Goal: Contribute content: Add original content to the website for others to see

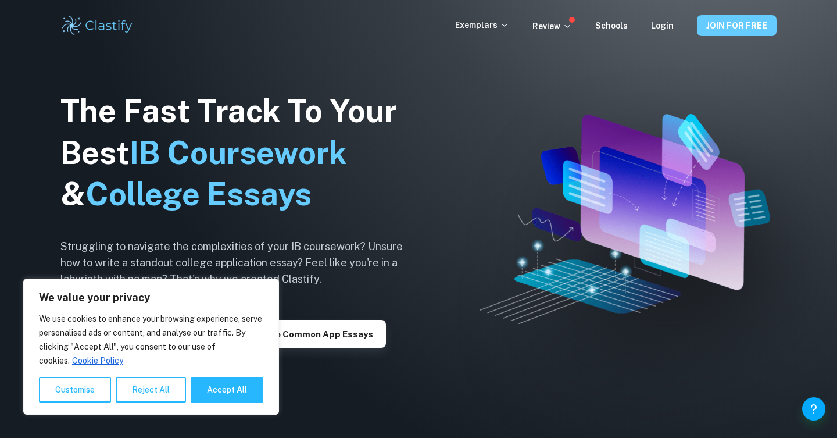
click at [713, 24] on button "JOIN FOR FREE" at bounding box center [737, 25] width 80 height 21
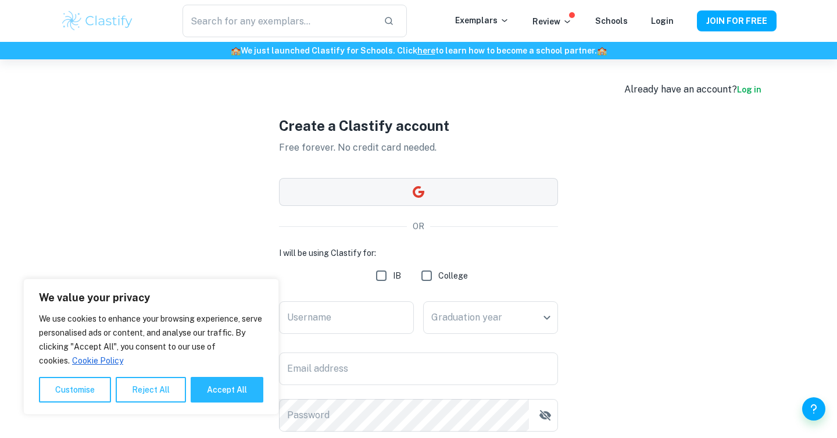
click at [487, 195] on button "button" at bounding box center [418, 192] width 279 height 28
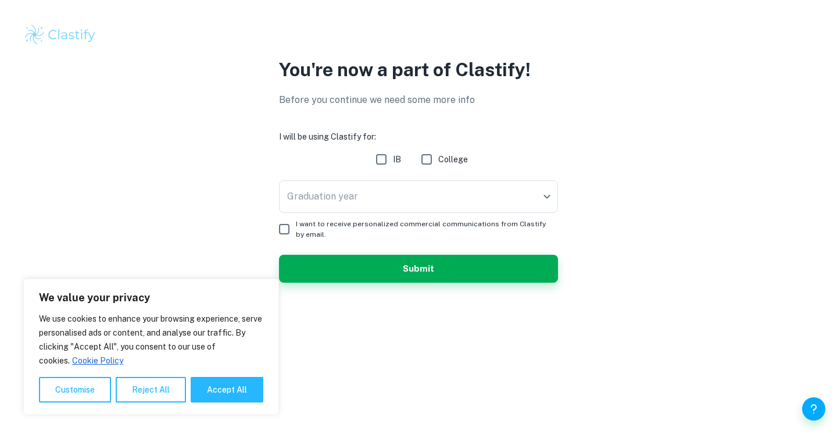
click at [385, 156] on input "IB" at bounding box center [381, 159] width 23 height 23
checkbox input "true"
click at [384, 195] on body "We value your privacy We use cookies to enhance your browsing experience, serve…" at bounding box center [418, 219] width 837 height 438
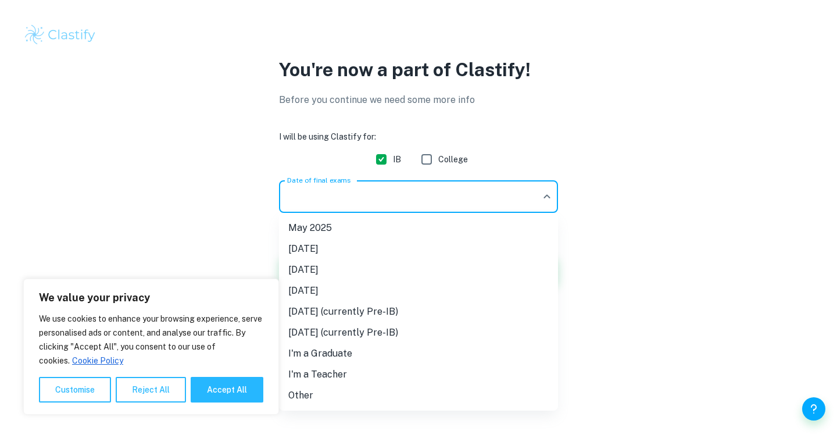
click at [371, 354] on li "I'm a Graduate" at bounding box center [418, 353] width 279 height 21
type input "Graduate"
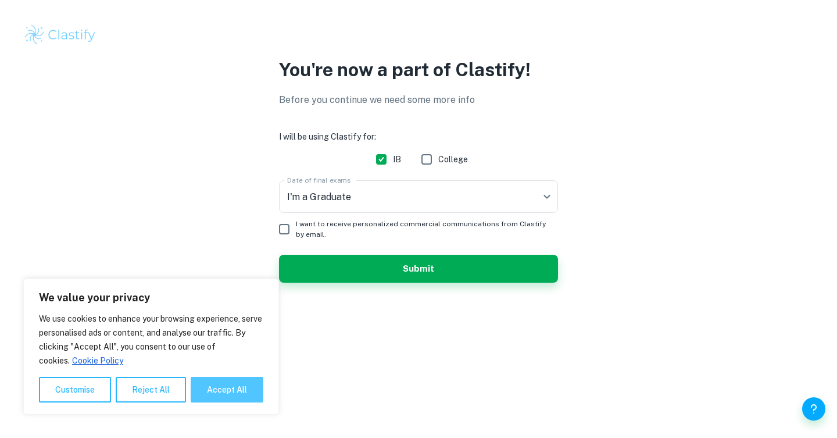
click at [228, 391] on button "Accept All" at bounding box center [227, 390] width 73 height 26
checkbox input "true"
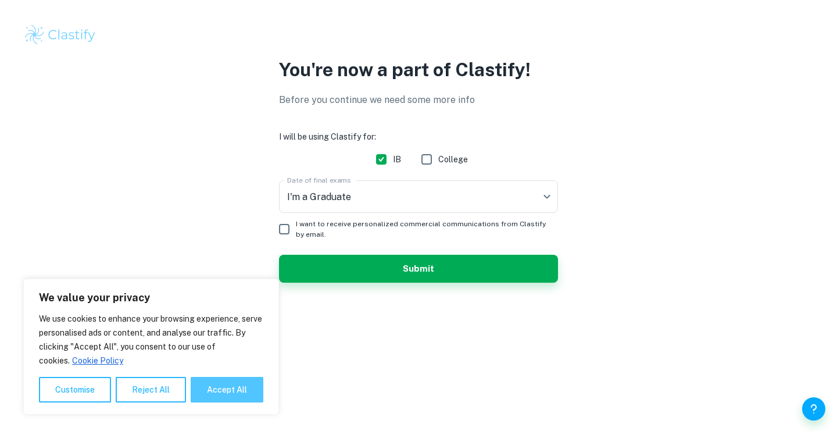
checkbox input "true"
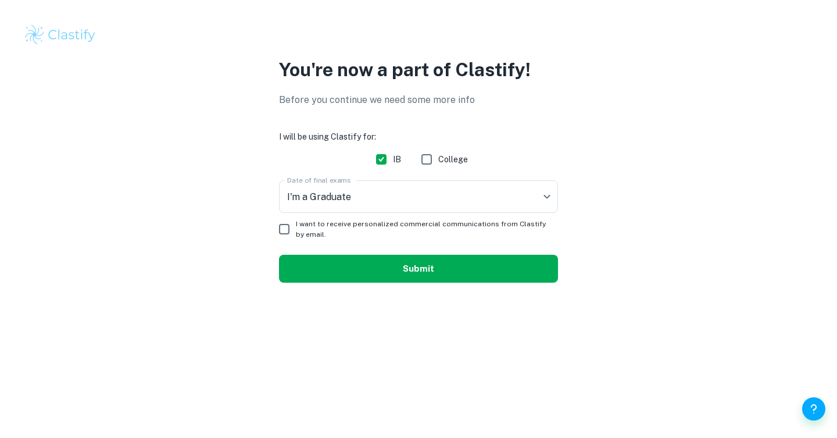
click at [358, 277] on button "Submit" at bounding box center [418, 269] width 279 height 28
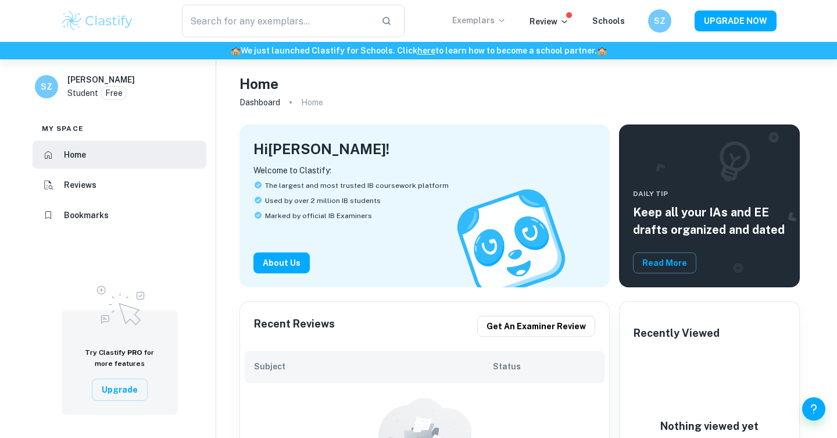
click at [501, 19] on icon at bounding box center [501, 20] width 9 height 9
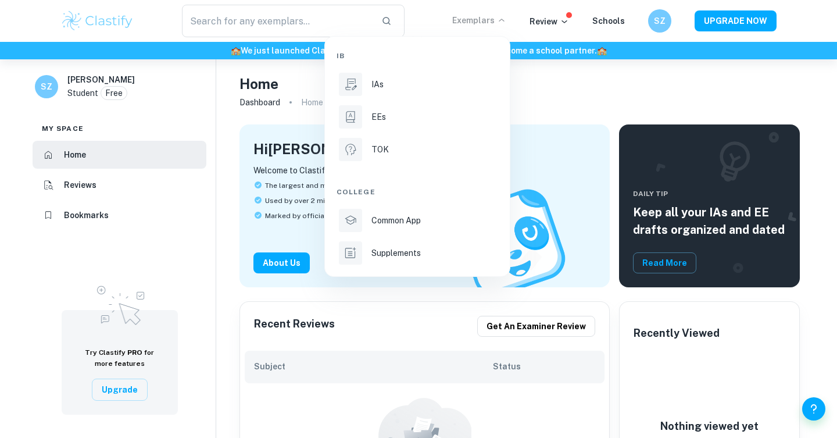
click at [505, 19] on div at bounding box center [418, 219] width 837 height 438
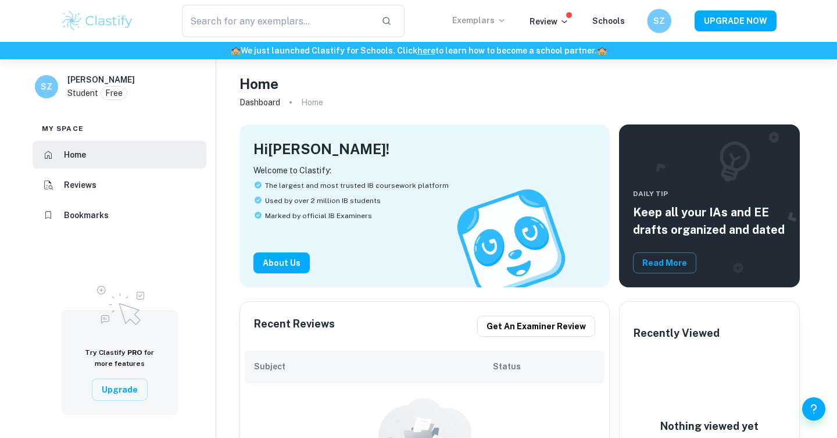
click at [674, 17] on div "SZ" at bounding box center [671, 21] width 48 height 24
click at [666, 23] on h6 "SZ" at bounding box center [659, 21] width 14 height 13
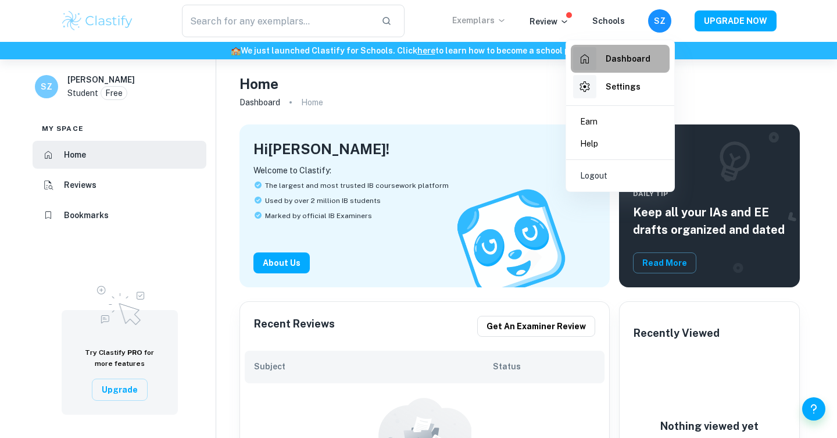
click at [636, 62] on h6 "Dashboard" at bounding box center [628, 58] width 45 height 13
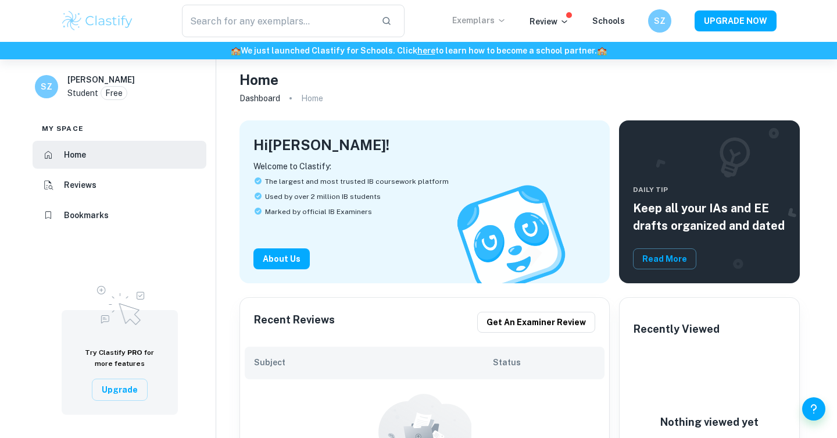
scroll to position [1, 0]
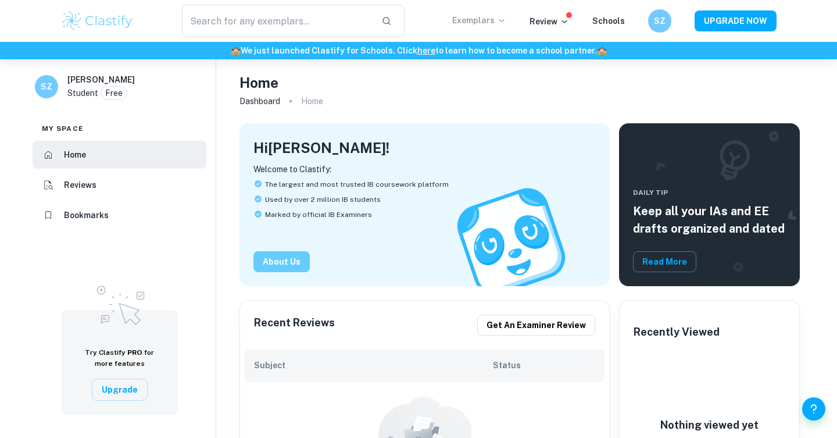
click at [292, 262] on button "About Us" at bounding box center [282, 261] width 56 height 21
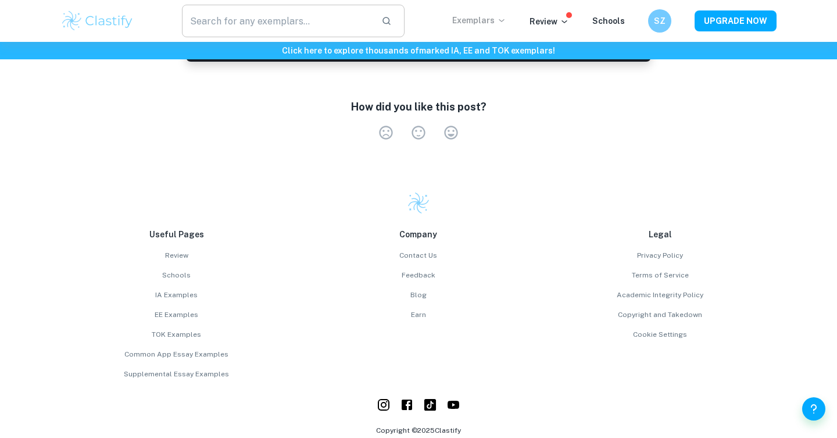
scroll to position [1839, 0]
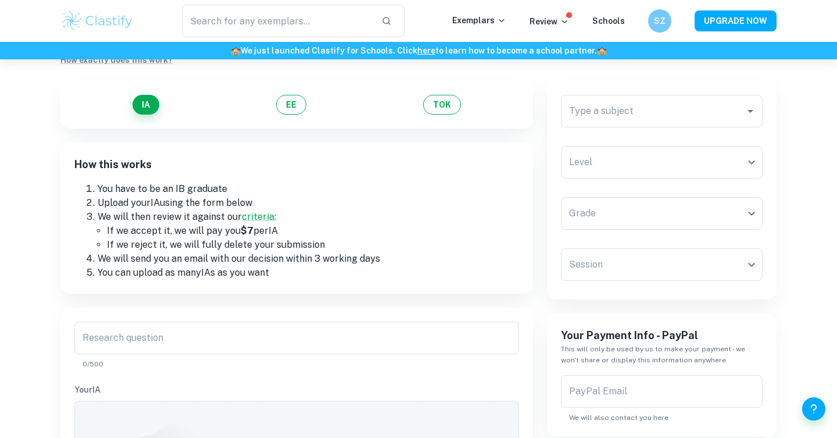
scroll to position [79, 0]
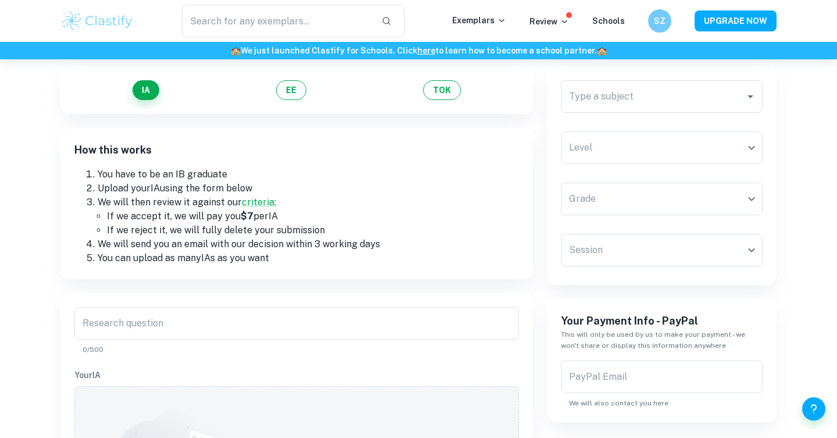
click at [200, 177] on li "You have to be an IB graduate" at bounding box center [309, 174] width 422 height 14
click at [200, 187] on li "Upload your IA using the form below" at bounding box center [309, 188] width 422 height 14
click at [206, 189] on li "Upload your IA using the form below" at bounding box center [309, 188] width 422 height 14
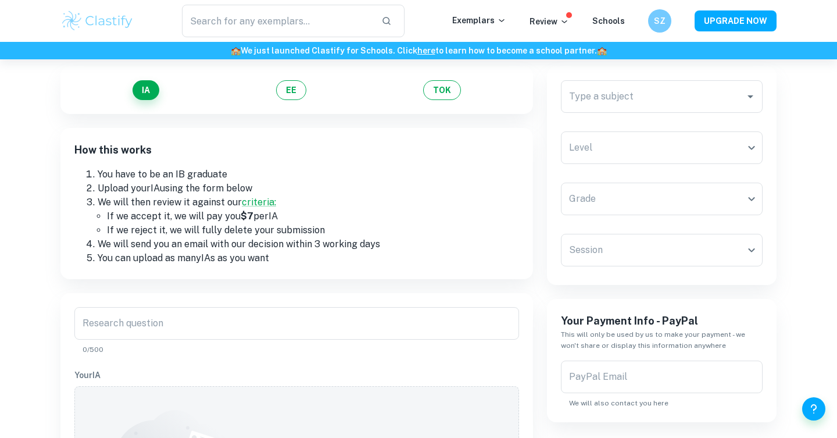
scroll to position [170, 0]
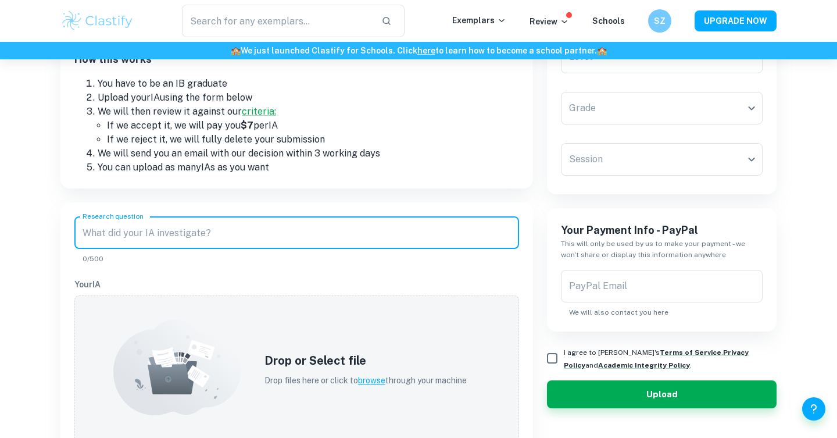
click at [205, 223] on input "Research question" at bounding box center [296, 232] width 445 height 33
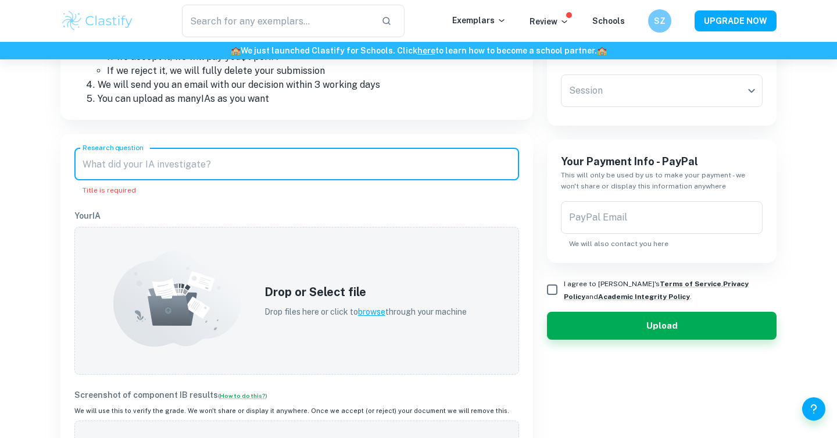
scroll to position [169, 0]
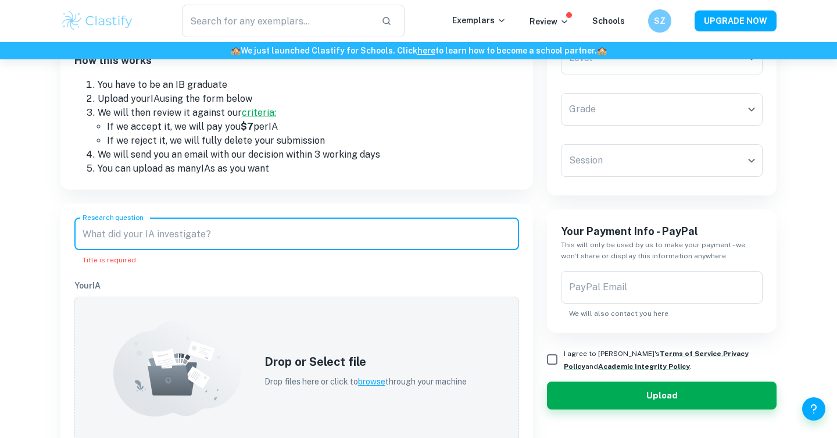
paste input "How and why do climates differ between Gardens by the Bay and the downtown core…"
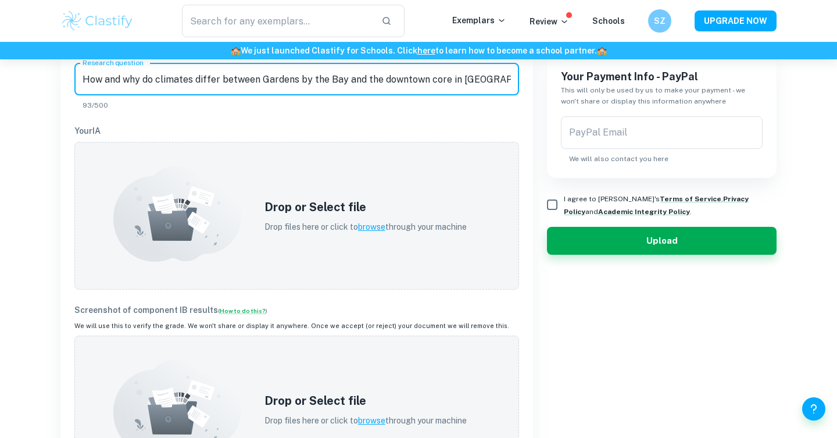
scroll to position [324, 0]
type input "How and why do climates differ between Gardens by the Bay and the downtown core…"
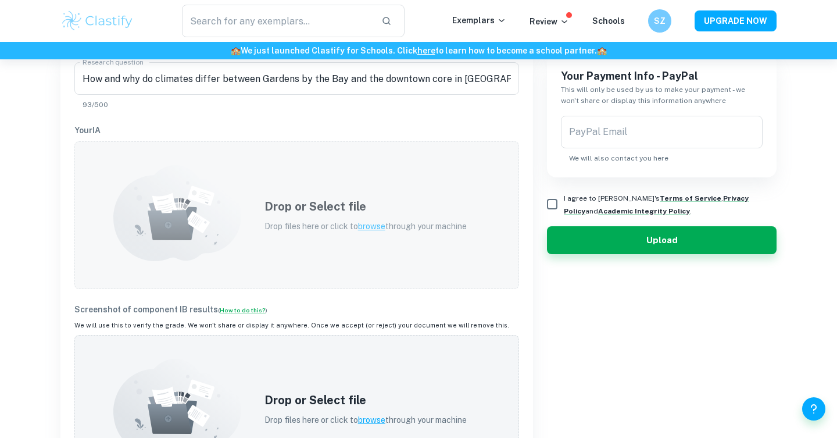
click at [381, 227] on span "browse" at bounding box center [371, 226] width 27 height 9
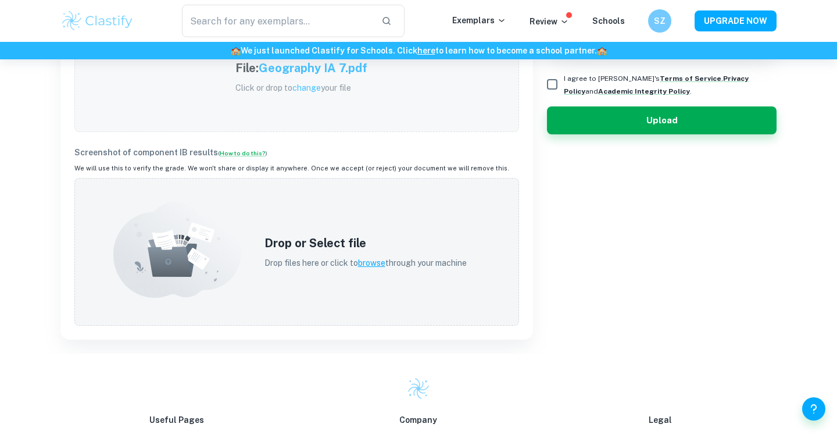
scroll to position [446, 0]
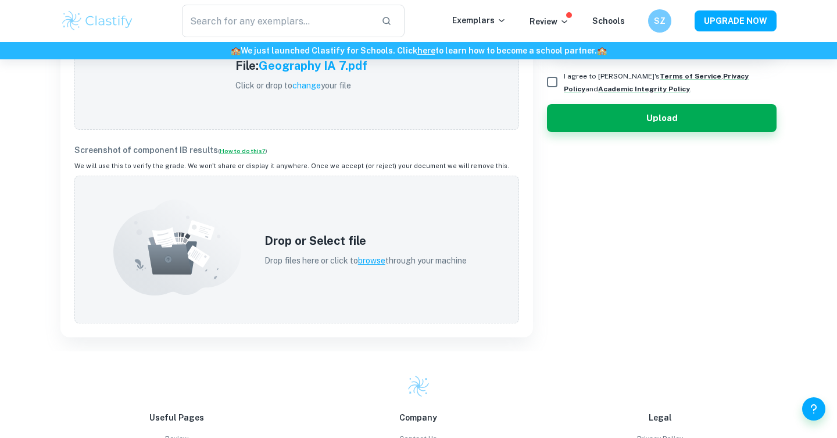
click at [234, 149] on link "How to do this?" at bounding box center [243, 150] width 46 height 7
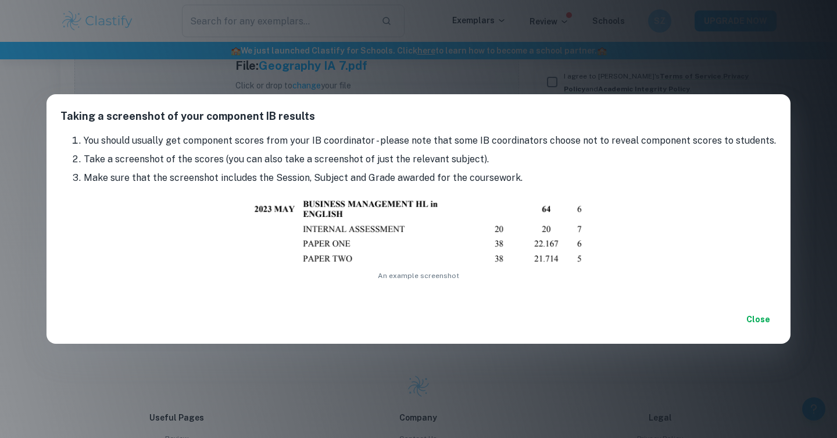
click at [298, 365] on div "Taking a screenshot of your component IB results You should usually get compone…" at bounding box center [418, 219] width 837 height 438
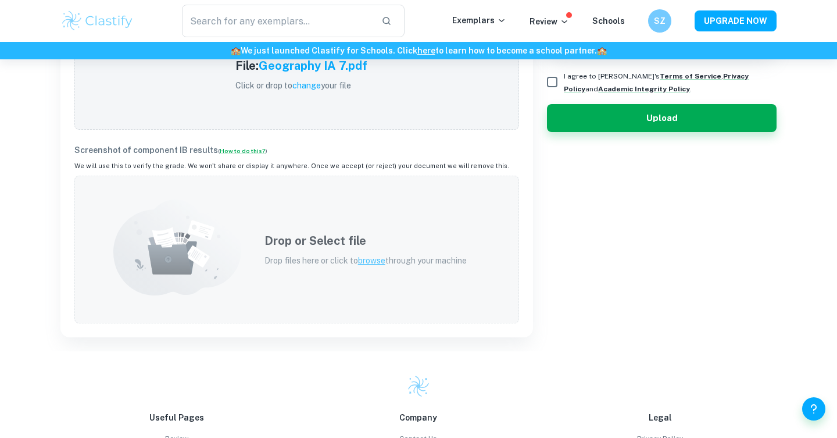
click at [385, 261] on p "Drop files here or click to browse through your machine" at bounding box center [366, 260] width 202 height 13
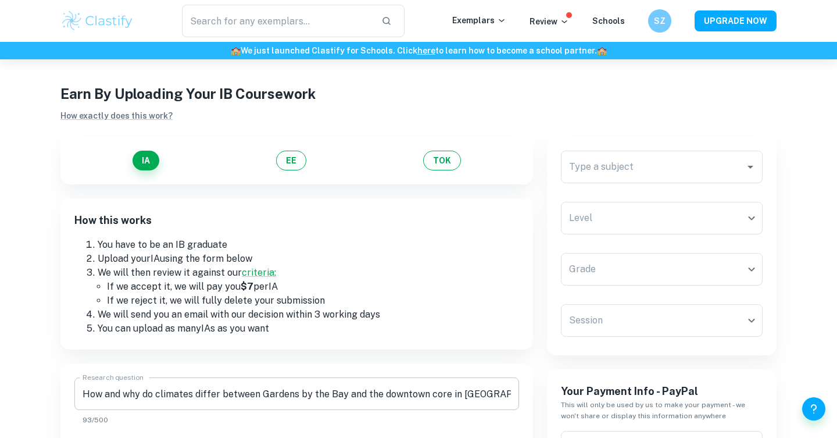
scroll to position [8, 0]
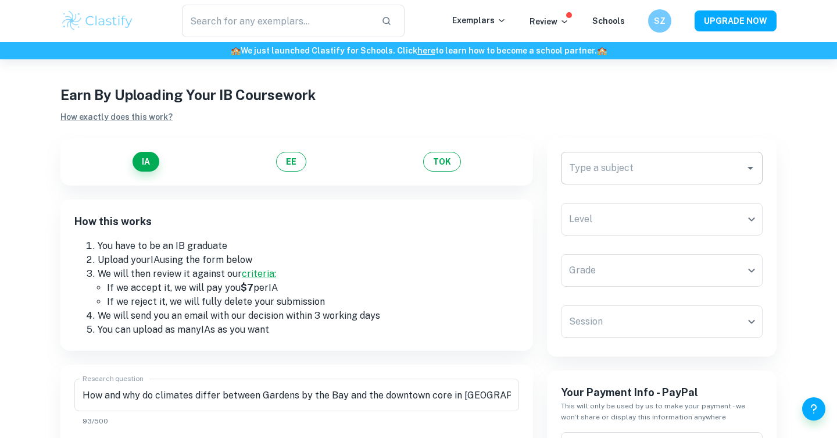
click at [613, 164] on div "Type a subject Type a subject" at bounding box center [662, 168] width 202 height 33
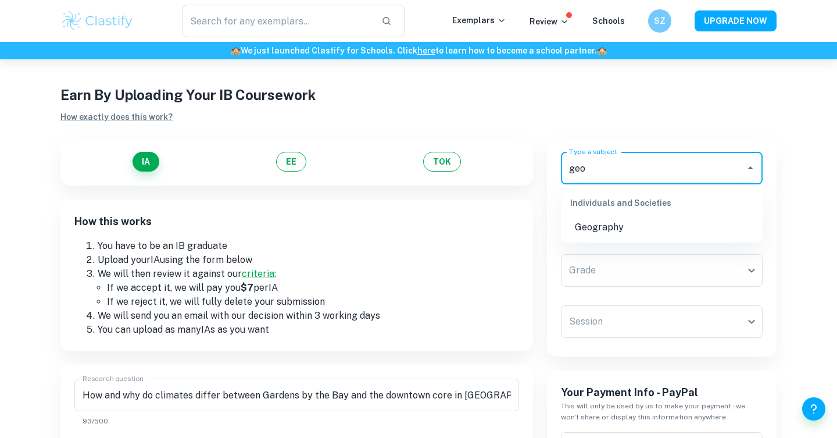
click at [620, 230] on li "Geography" at bounding box center [662, 227] width 202 height 21
type input "Geography"
click at [617, 230] on body "We value your privacy We use cookies to enhance your browsing experience, serve…" at bounding box center [418, 271] width 837 height 438
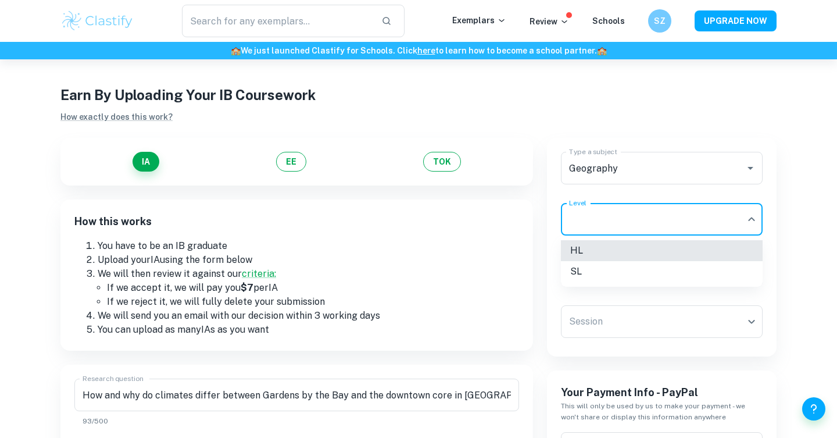
click at [612, 253] on li "HL" at bounding box center [662, 250] width 202 height 21
type input "HL"
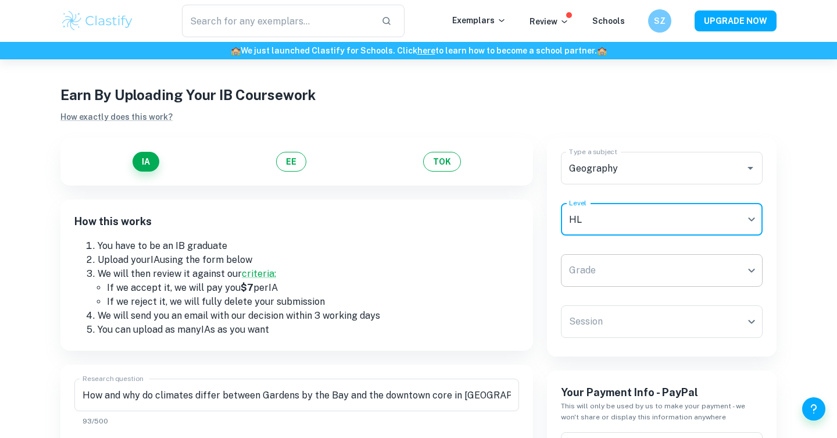
click at [608, 274] on body "We value your privacy We use cookies to enhance your browsing experience, serve…" at bounding box center [418, 271] width 837 height 438
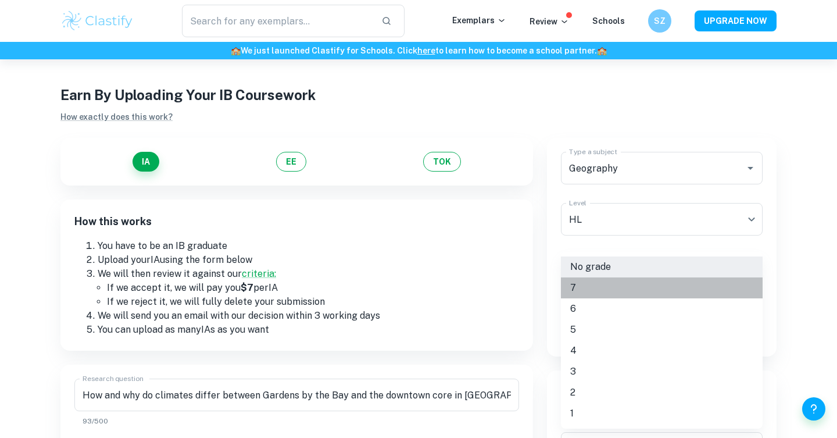
click at [602, 288] on li "7" at bounding box center [662, 287] width 202 height 21
type input "7"
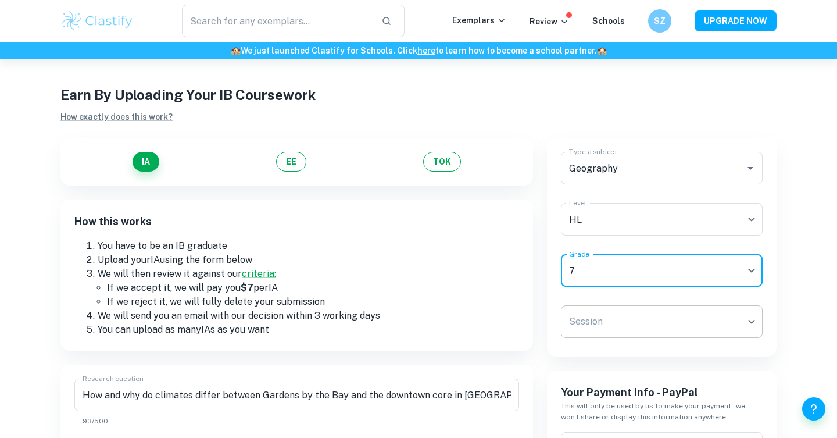
click at [600, 324] on body "We value your privacy We use cookies to enhance your browsing experience, serve…" at bounding box center [418, 271] width 837 height 438
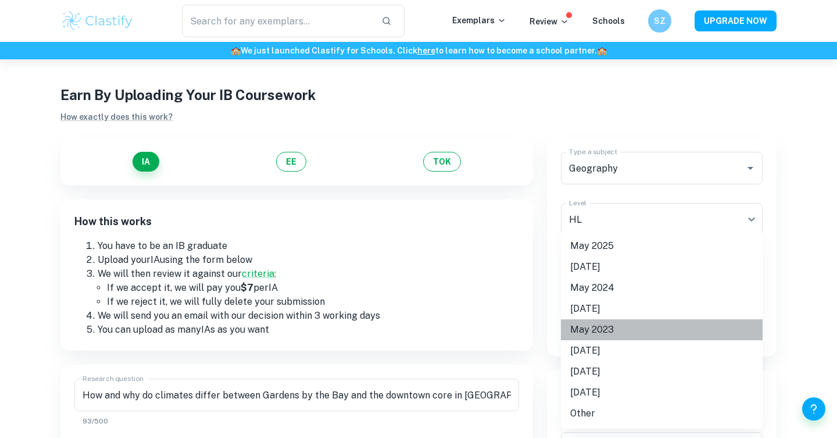
click at [620, 326] on li "May 2023" at bounding box center [662, 329] width 202 height 21
type input "M23"
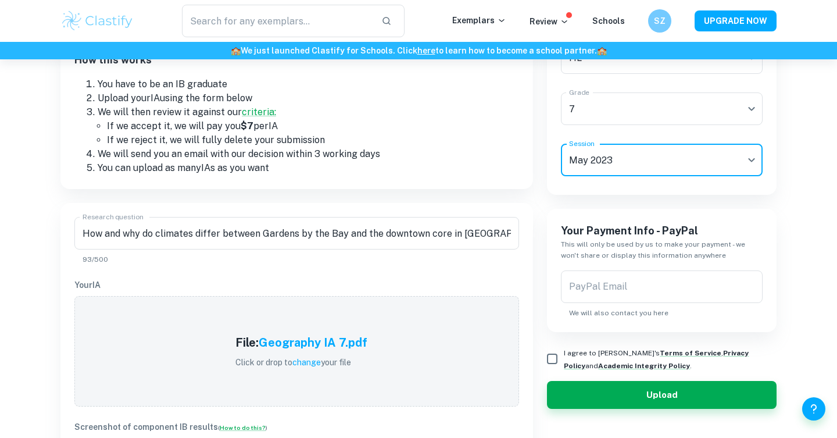
scroll to position [185, 0]
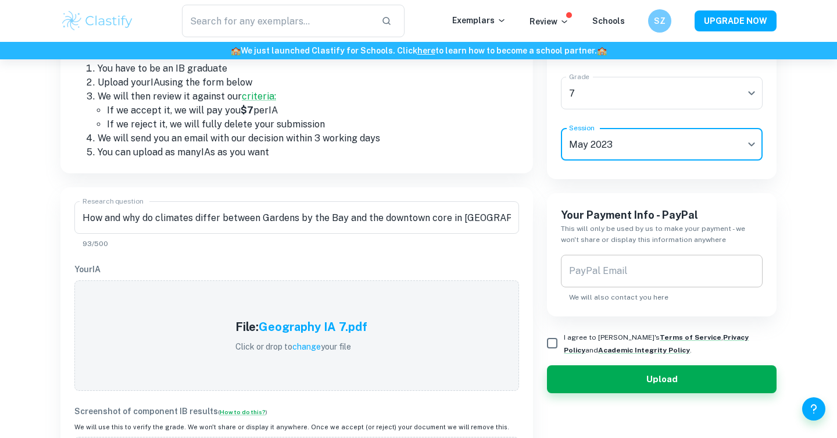
click at [587, 275] on input "PayPal Email" at bounding box center [662, 271] width 202 height 33
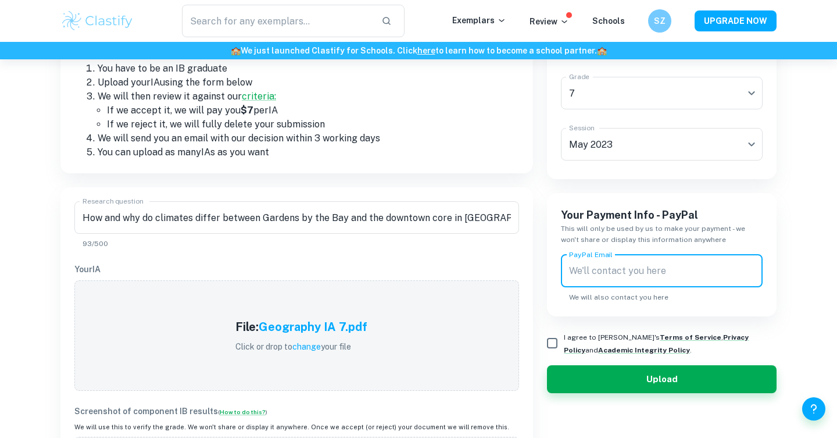
type input "[EMAIL_ADDRESS][DOMAIN_NAME]"
click at [559, 337] on input "I agree to [PERSON_NAME]'s Terms of Service , Privacy Policy and Academic Integ…" at bounding box center [552, 342] width 23 height 23
checkbox input "true"
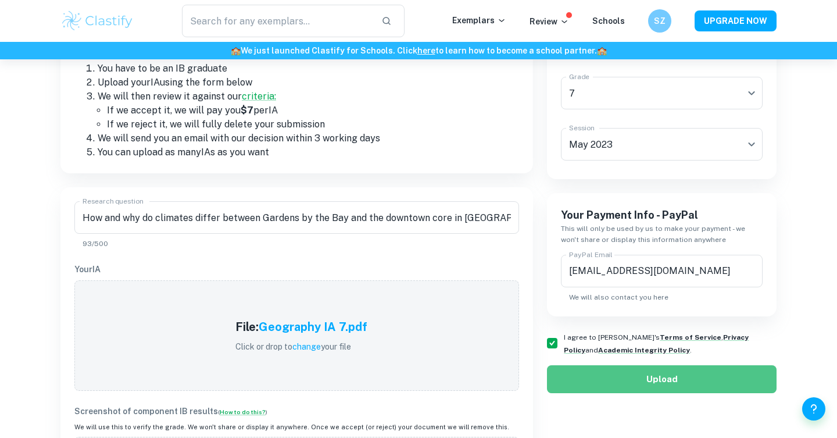
click at [617, 386] on button "Upload" at bounding box center [662, 379] width 230 height 28
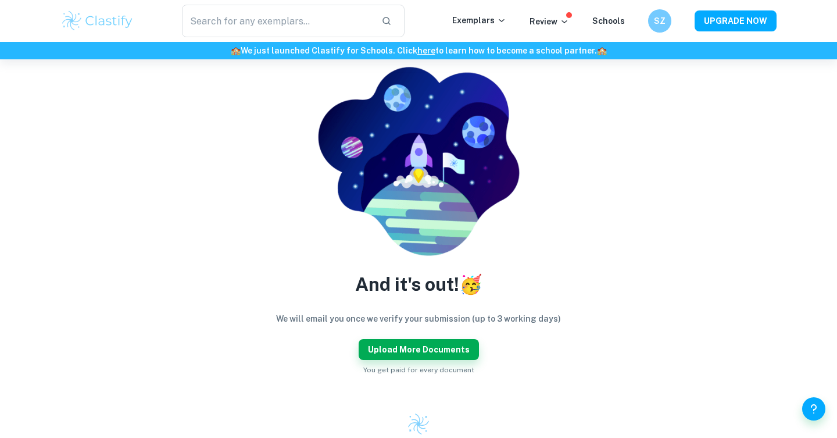
scroll to position [77, 0]
